Goal: Transaction & Acquisition: Download file/media

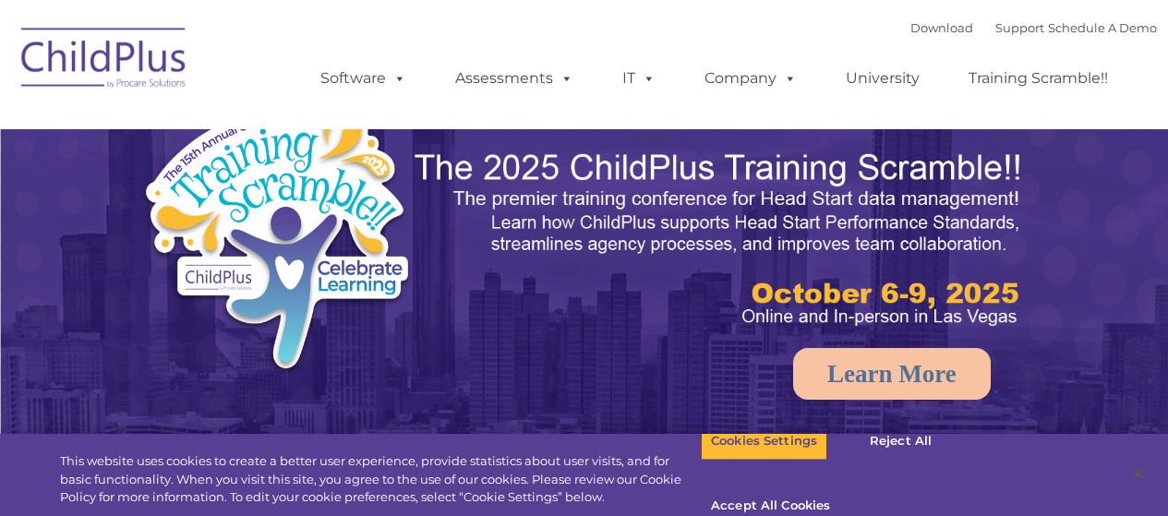
select select "MEDIUM"
click at [916, 31] on link "Download" at bounding box center [941, 27] width 63 height 15
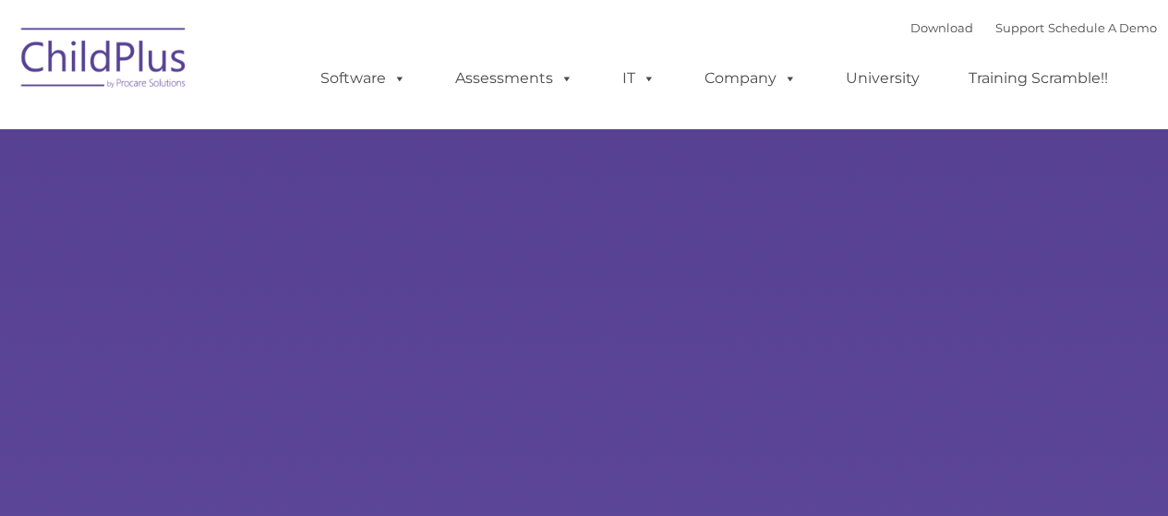
type input ""
select select "MEDIUM"
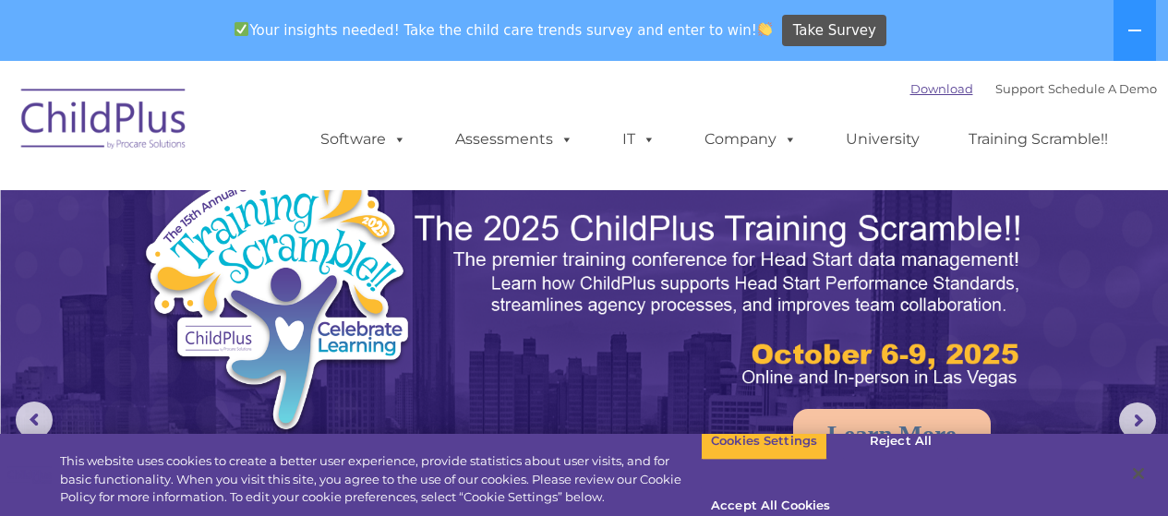
click at [918, 86] on link "Download" at bounding box center [941, 88] width 63 height 15
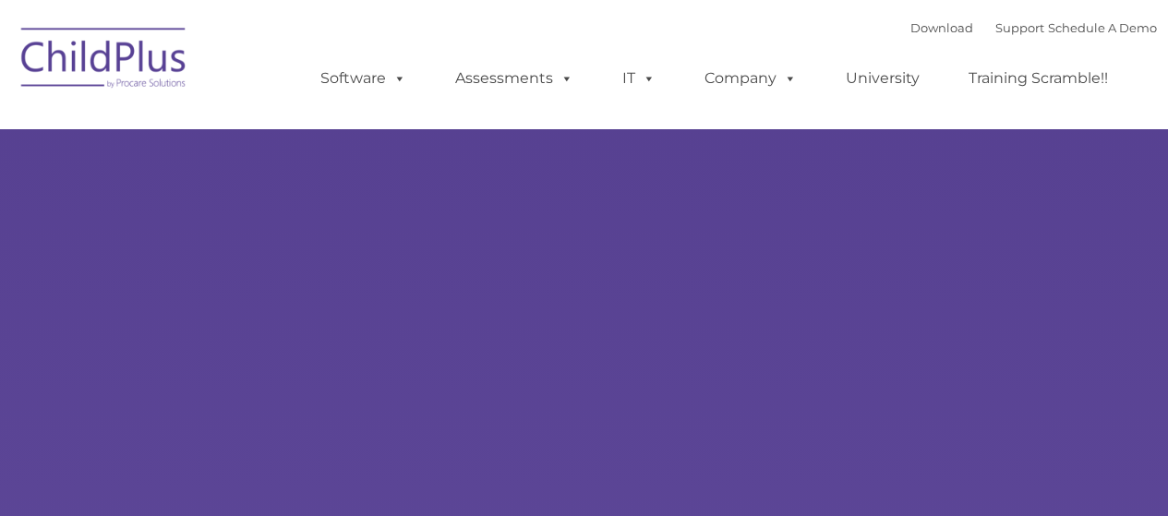
type input ""
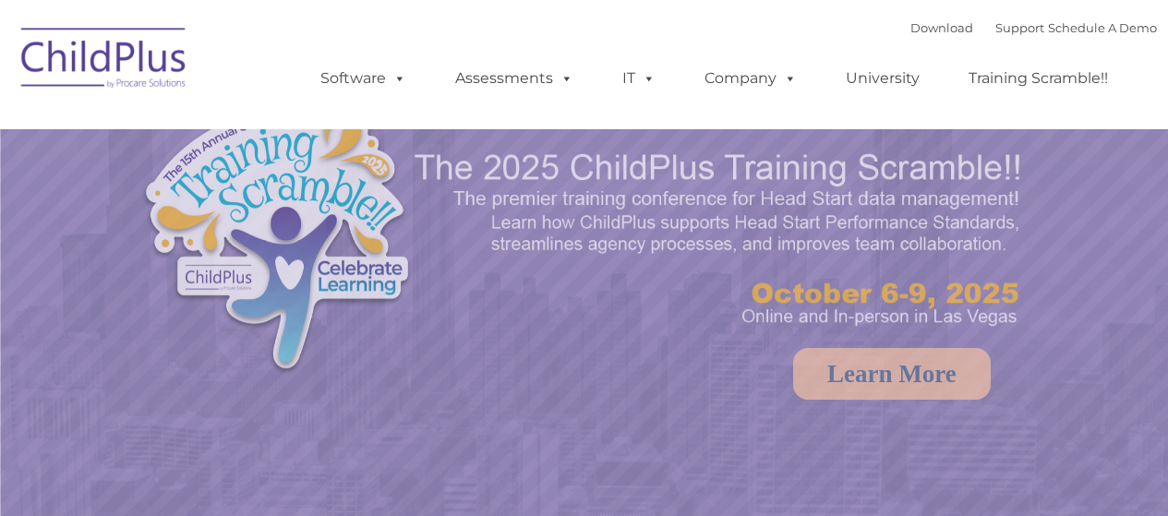
select select "MEDIUM"
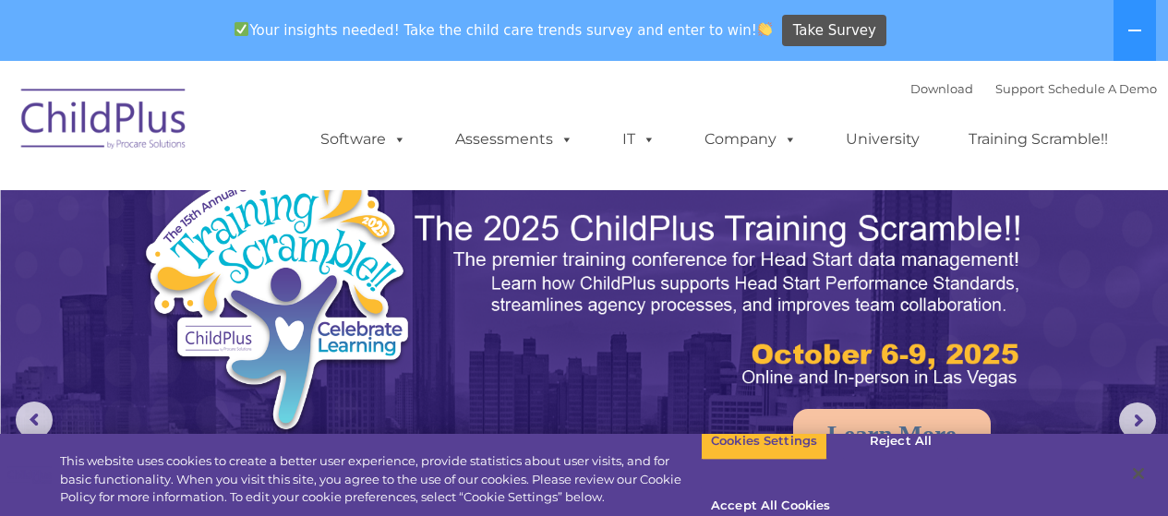
click at [923, 29] on div "Your insights needed! Take the child care trends survey and enter to win! Take …" at bounding box center [558, 31] width 1116 height 60
click at [912, 86] on link "Download" at bounding box center [941, 88] width 63 height 15
